Goal: Task Accomplishment & Management: Manage account settings

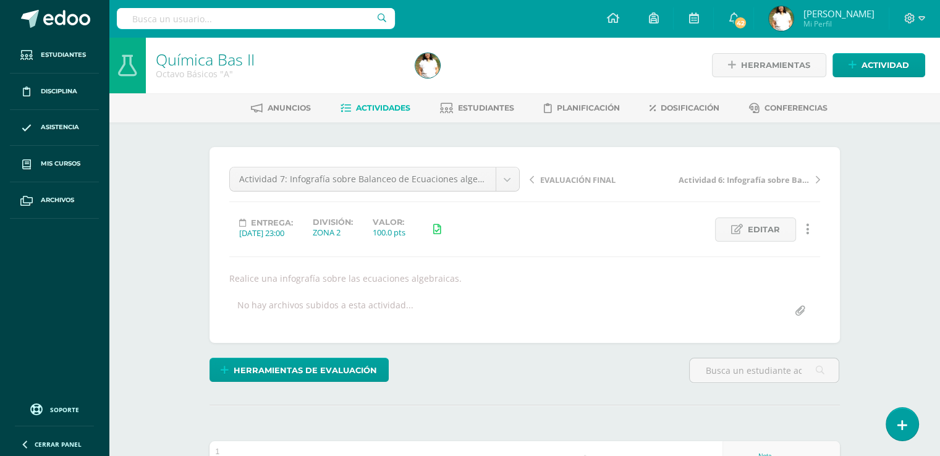
click at [647, 242] on div "Entrega: 2025/09/30 23:00 División: ZONA 2 Valor: 100.0 pts Editar Historial de…" at bounding box center [524, 230] width 601 height 24
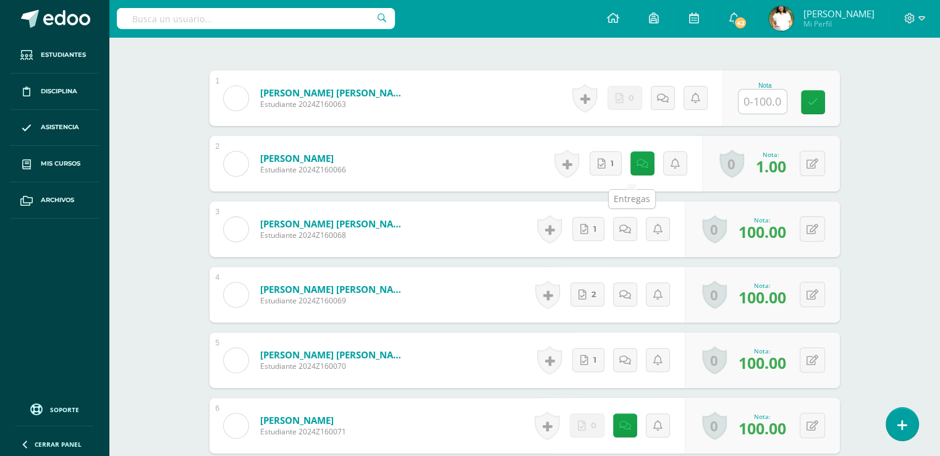
scroll to position [371, 0]
click at [812, 176] on button at bounding box center [812, 163] width 25 height 25
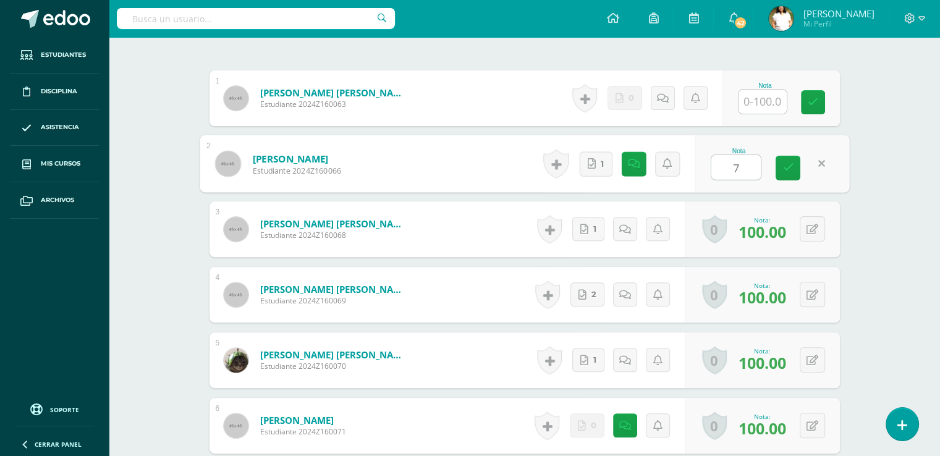
type input "70"
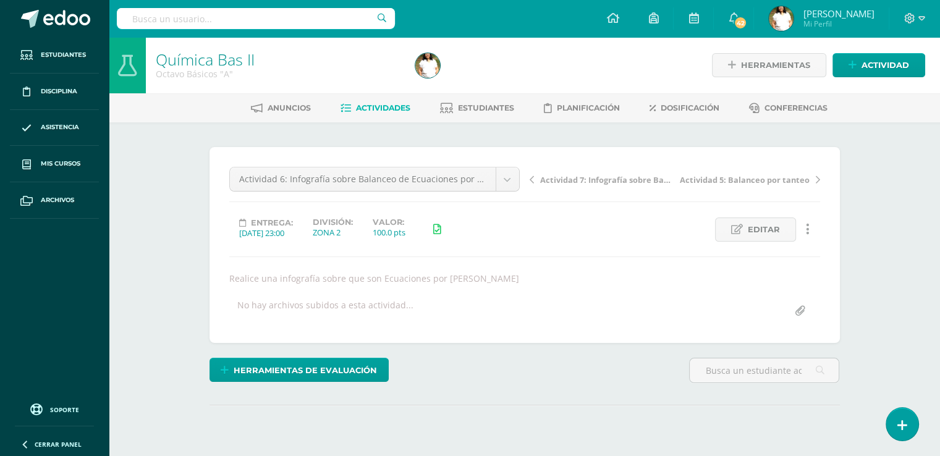
drag, startPoint x: 939, startPoint y: 196, endPoint x: 947, endPoint y: 248, distance: 52.5
click at [940, 248] on html "Estudiantes Disciplina Asistencia Mis cursos Archivos Soporte Ayuda Reportar un…" at bounding box center [470, 250] width 940 height 501
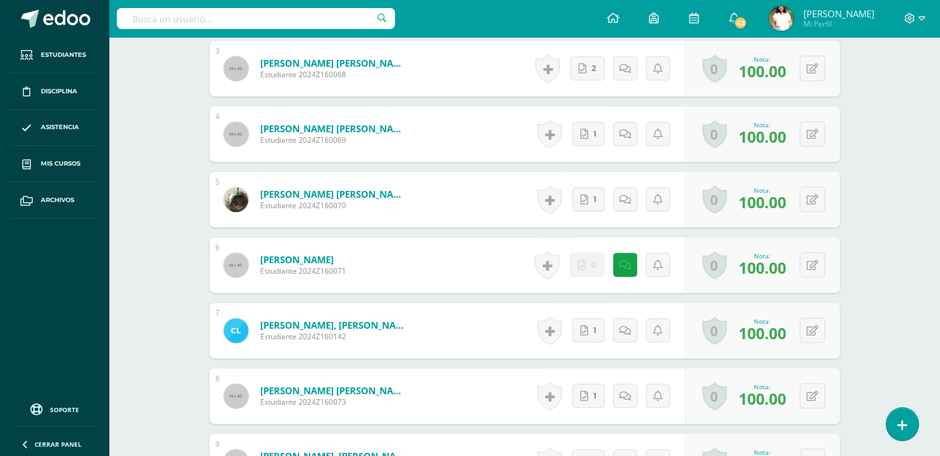
scroll to position [532, 0]
click at [816, 15] on button at bounding box center [812, 2] width 25 height 25
type input "70"
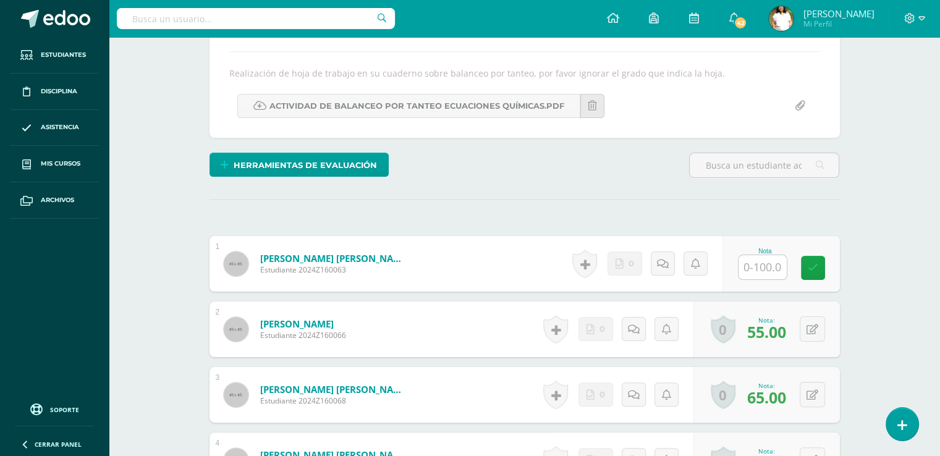
scroll to position [603, 0]
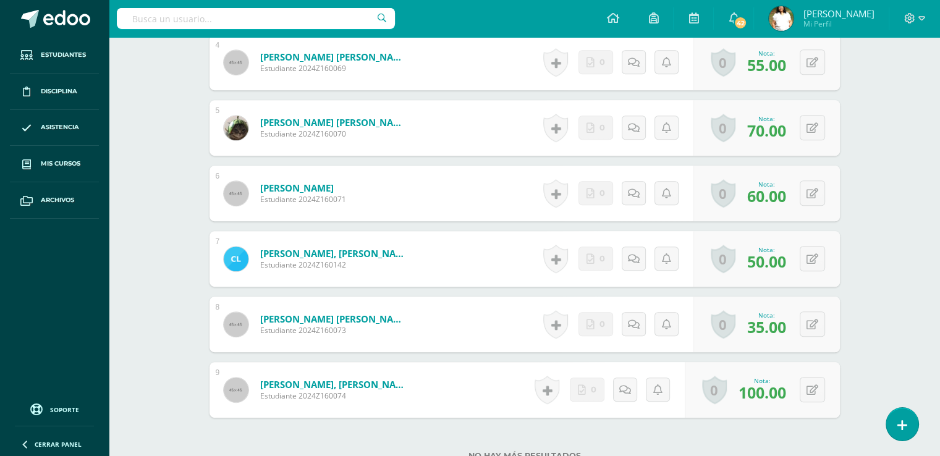
type input "80"
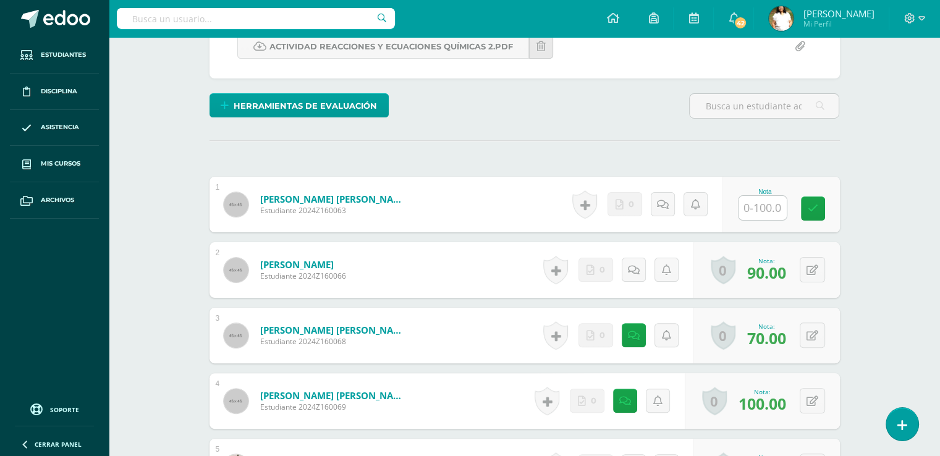
scroll to position [289, 0]
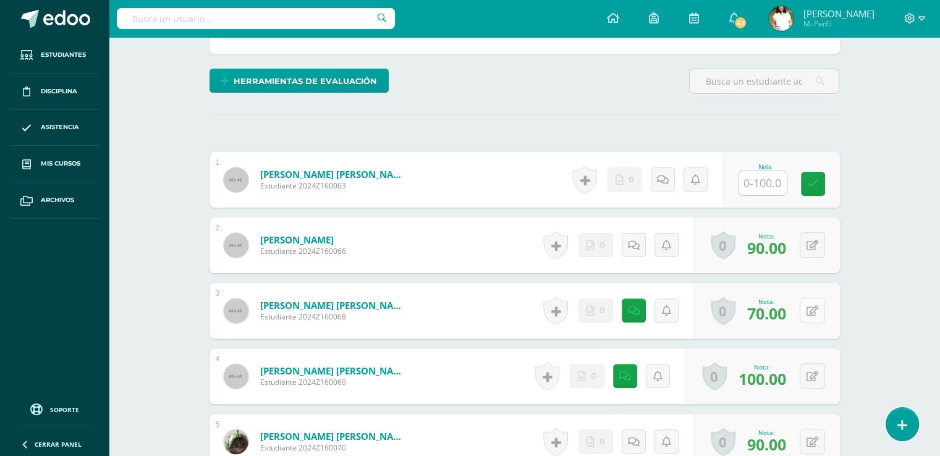
click at [818, 317] on icon at bounding box center [813, 311] width 12 height 11
type input "90"
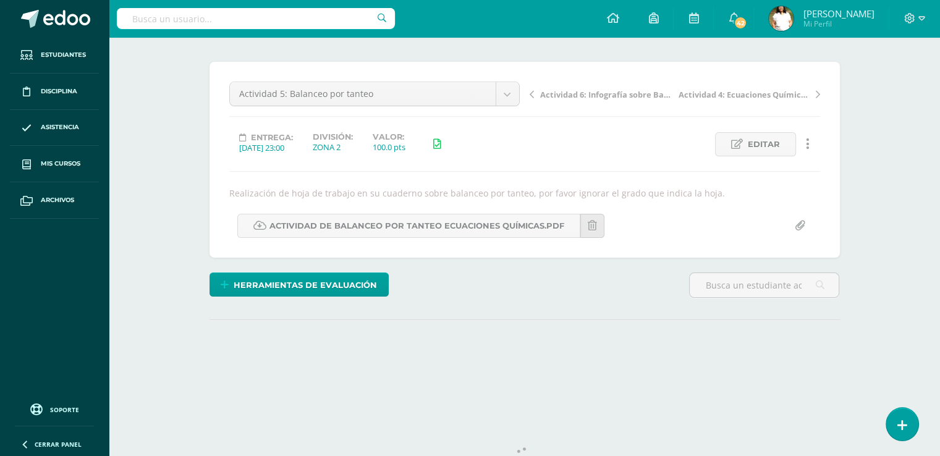
scroll to position [114, 0]
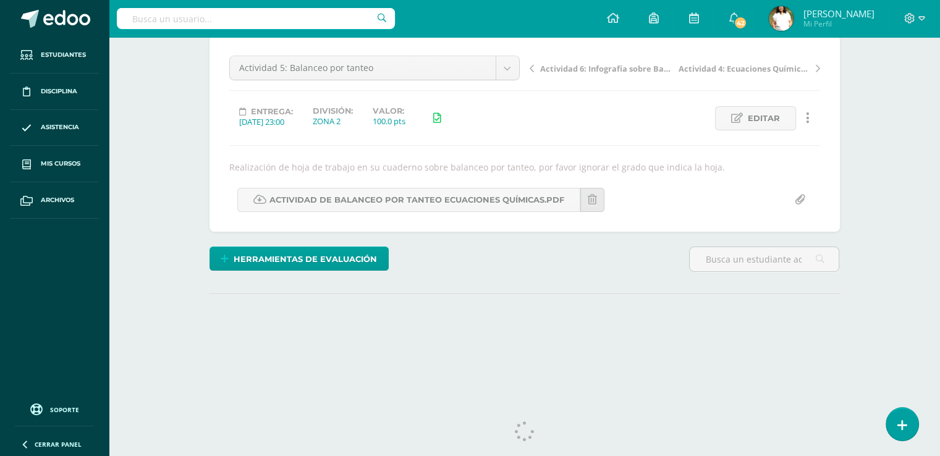
drag, startPoint x: 941, startPoint y: 253, endPoint x: 937, endPoint y: 302, distance: 48.4
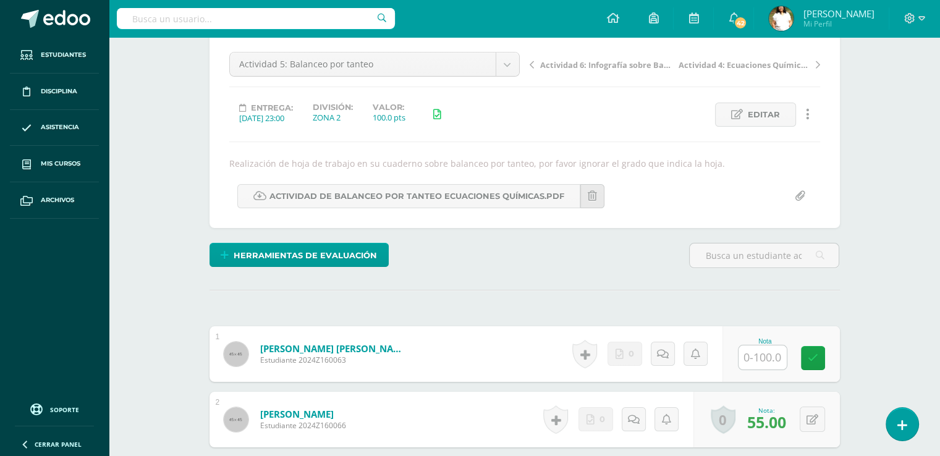
scroll to position [514, 0]
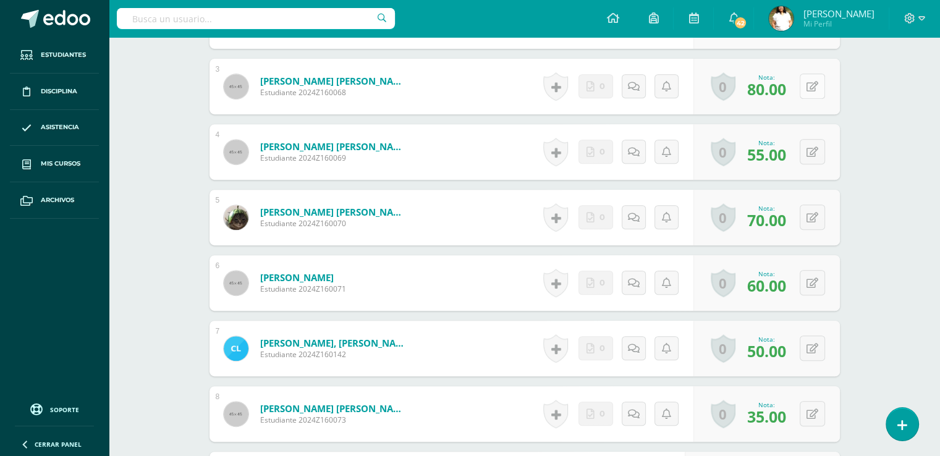
click at [813, 99] on button at bounding box center [812, 86] width 25 height 25
type input "90"
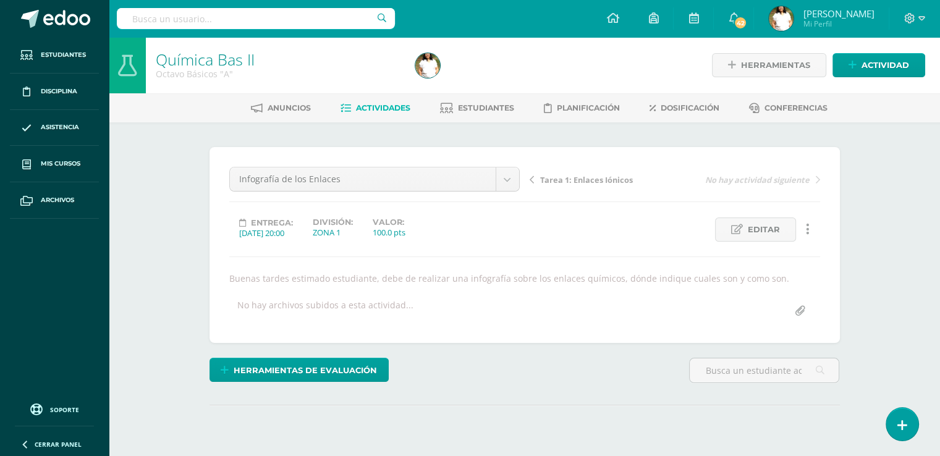
drag, startPoint x: 933, startPoint y: 165, endPoint x: 948, endPoint y: 200, distance: 38.2
click at [940, 193] on div "Química Bas II Octavo Básicos "A" Herramientas Detalle de asistencias Actividad…" at bounding box center [524, 269] width 831 height 464
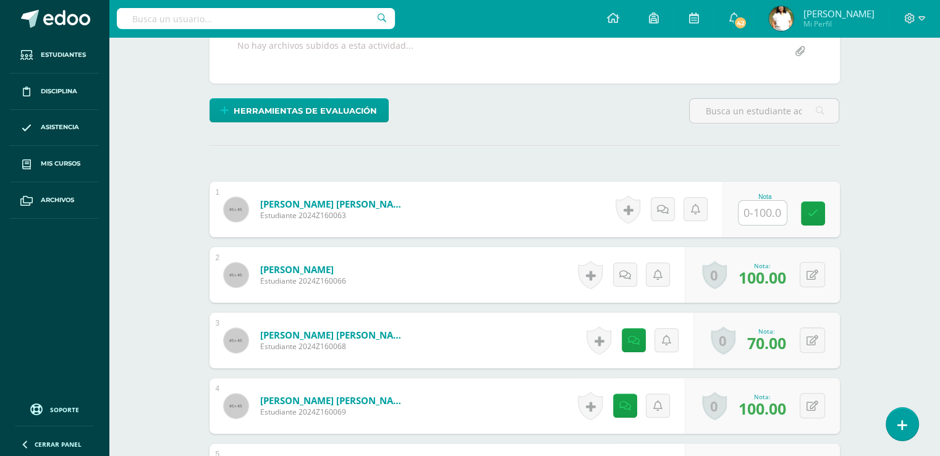
drag, startPoint x: 943, startPoint y: 206, endPoint x: 934, endPoint y: 425, distance: 219.0
click at [934, 425] on html "Estudiantes Disciplina Asistencia Mis cursos Archivos Soporte Ayuda Reportar un…" at bounding box center [470, 321] width 940 height 1163
click at [818, 346] on icon at bounding box center [813, 340] width 12 height 11
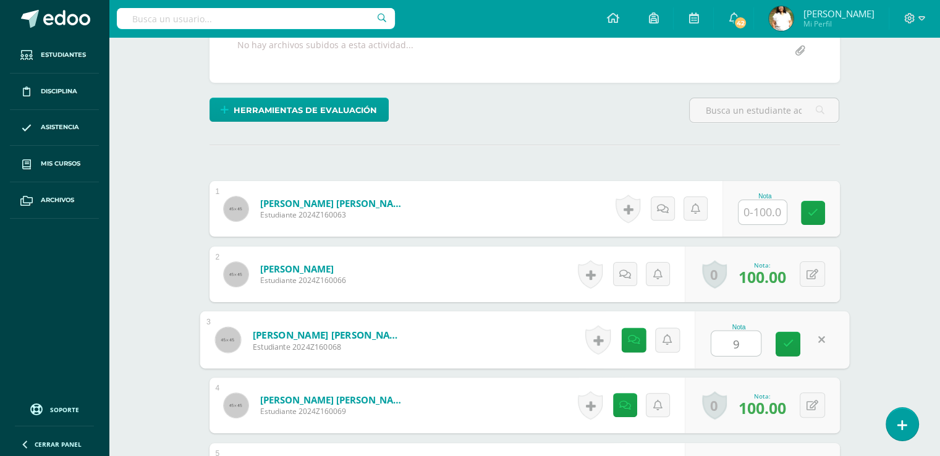
type input "90"
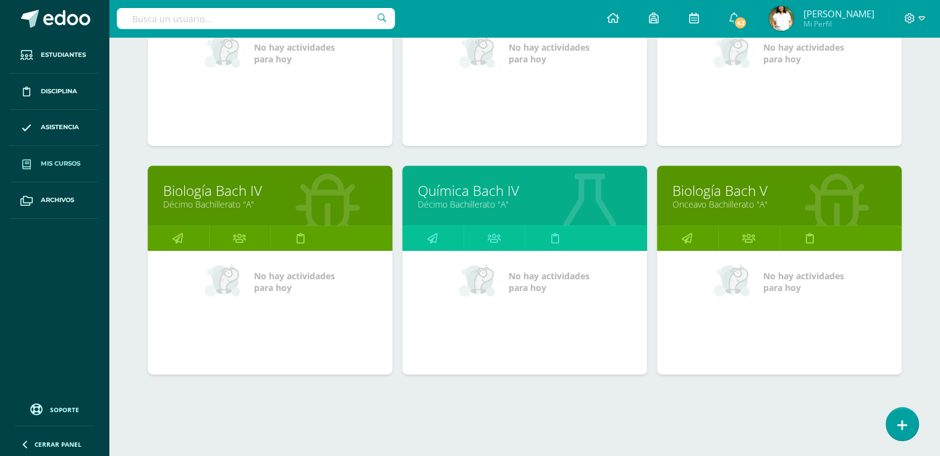
scroll to position [587, 0]
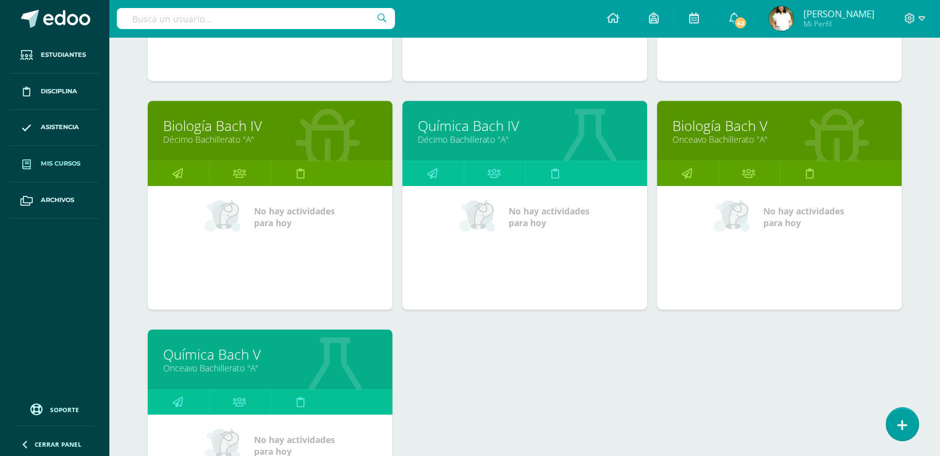
click at [255, 135] on link "Biología Bach IV" at bounding box center [270, 125] width 214 height 19
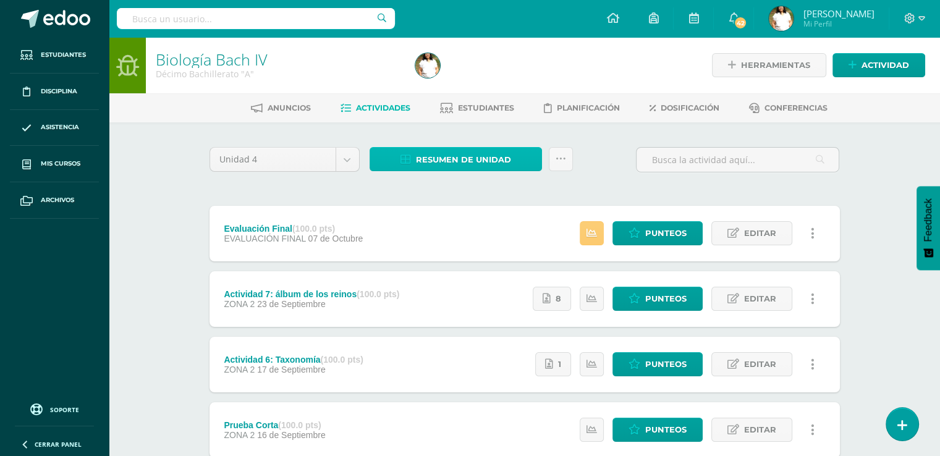
click at [511, 171] on span "Resumen de unidad" at bounding box center [463, 159] width 95 height 23
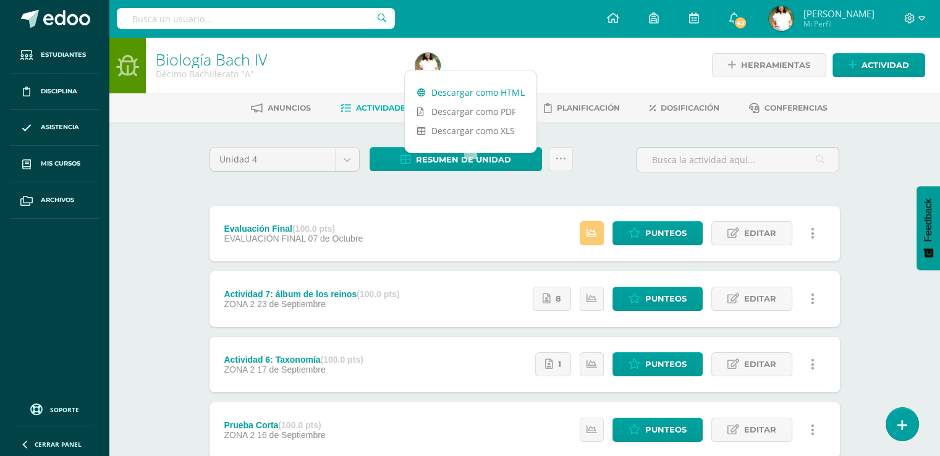
click at [486, 91] on link "Descargar como HTML" at bounding box center [471, 92] width 132 height 19
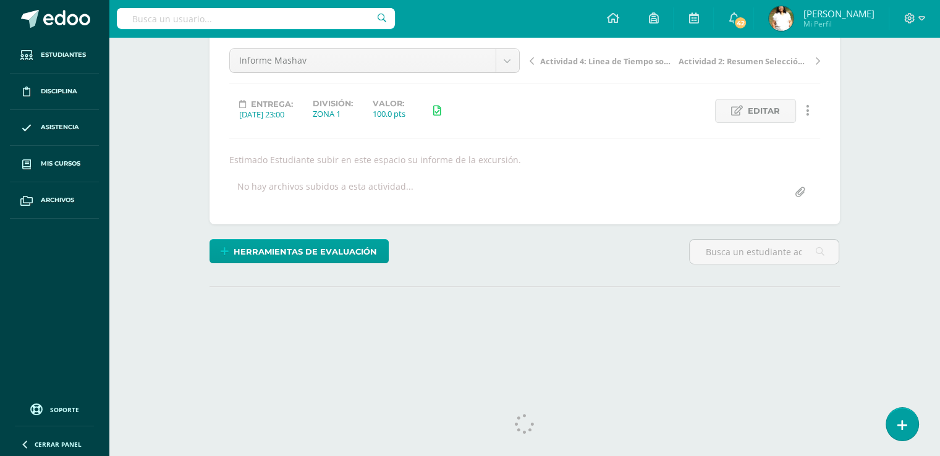
scroll to position [215, 0]
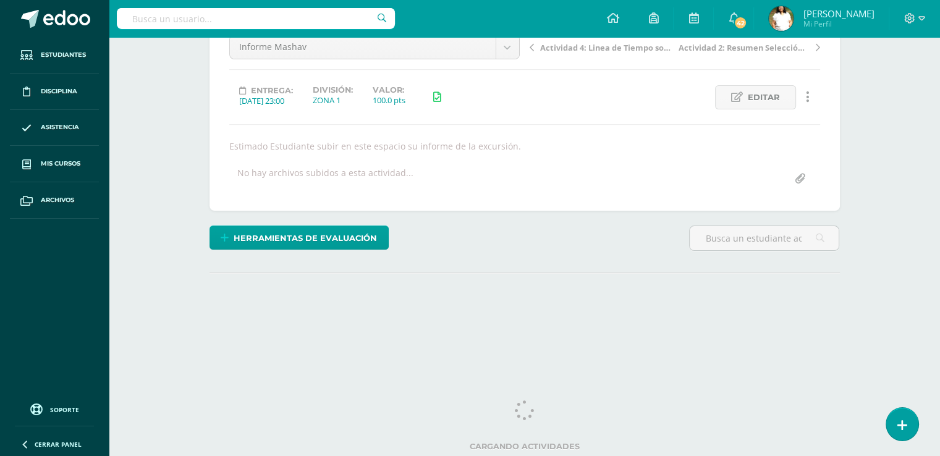
drag, startPoint x: 948, startPoint y: 113, endPoint x: 940, endPoint y: 304, distance: 191.2
click at [940, 304] on html "Estudiantes Disciplina Asistencia Mis cursos Archivos Soporte Ayuda Reportar un…" at bounding box center [470, 118] width 940 height 501
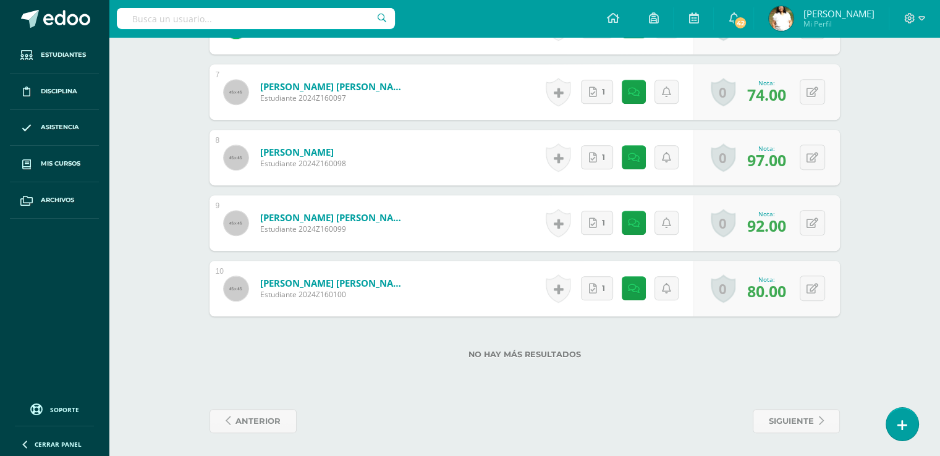
scroll to position [799, 0]
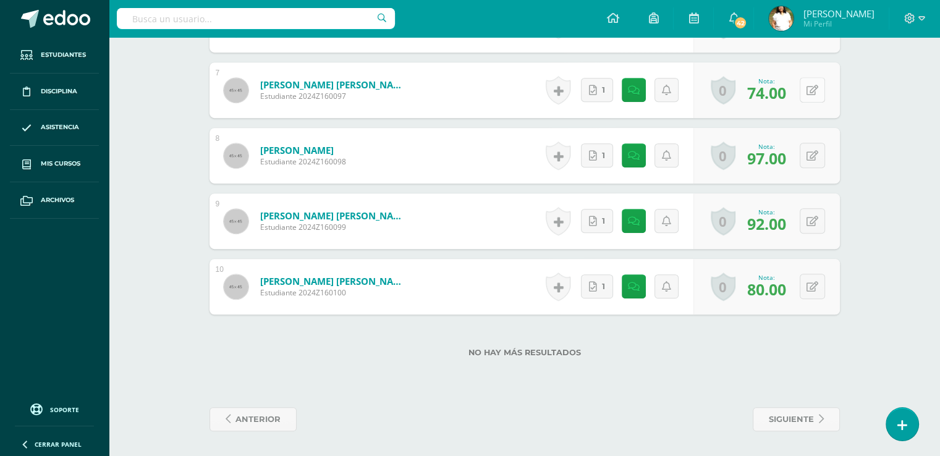
click at [814, 96] on icon at bounding box center [813, 90] width 12 height 11
type input "80"
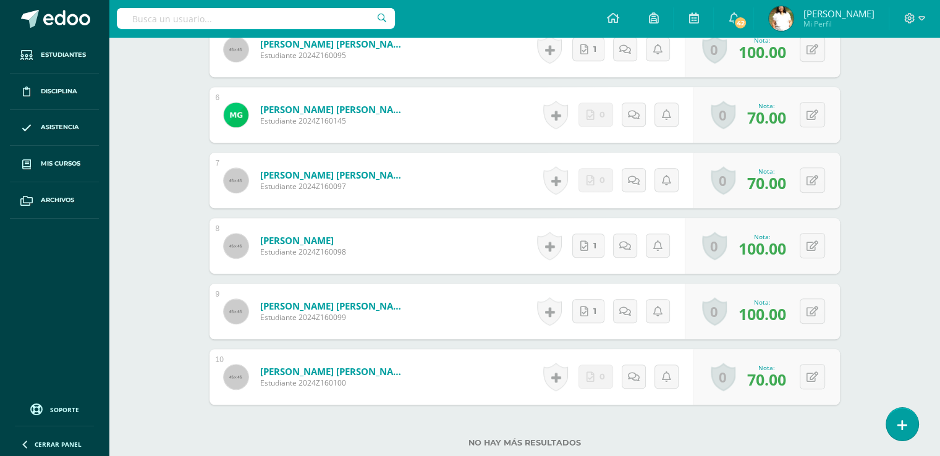
scroll to position [694, 0]
click at [818, 185] on icon at bounding box center [813, 180] width 12 height 11
type input "80"
